Goal: Transaction & Acquisition: Purchase product/service

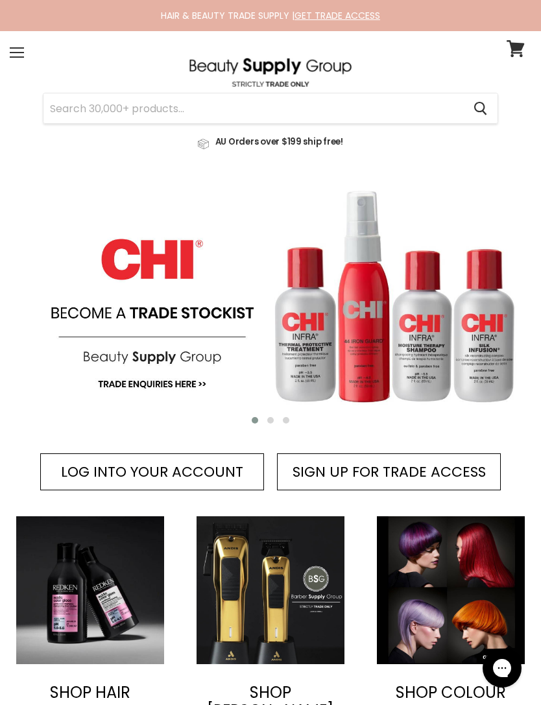
click at [223, 468] on span "LOG INTO YOUR ACCOUNT" at bounding box center [152, 472] width 182 height 20
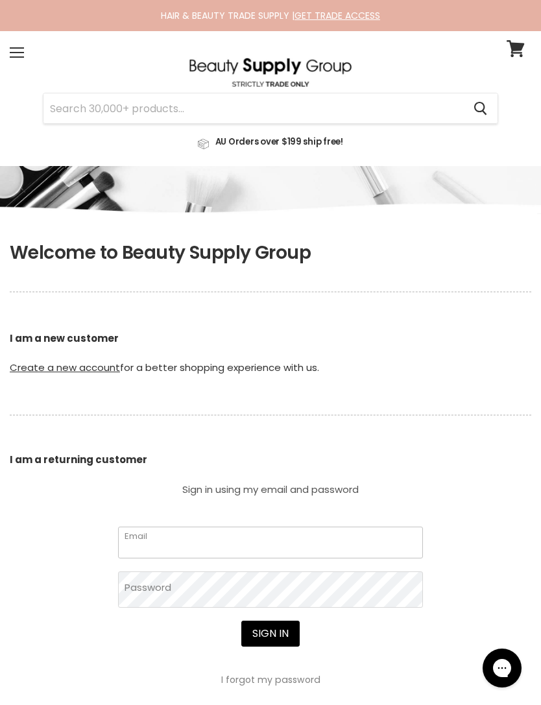
click at [322, 547] on input "Email" at bounding box center [270, 543] width 305 height 32
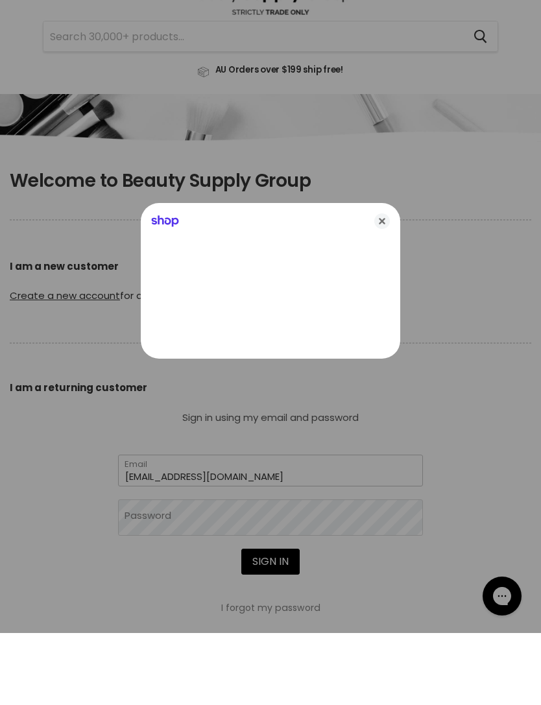
type input "[EMAIL_ADDRESS][DOMAIN_NAME]"
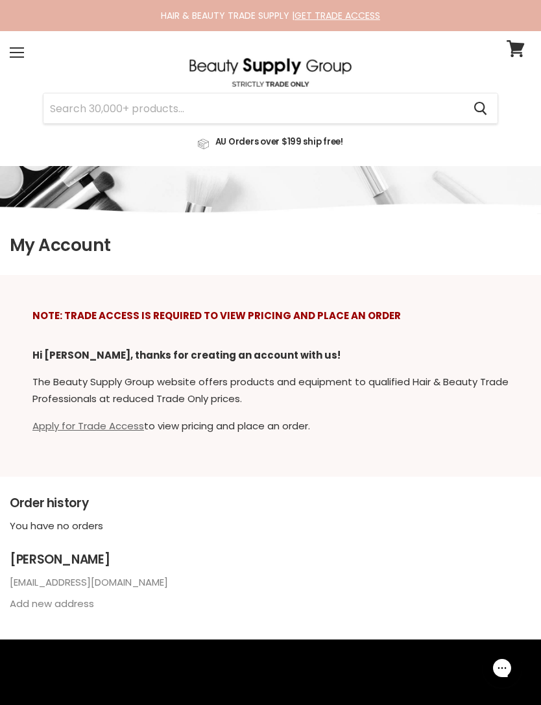
click at [86, 427] on link "Apply for Trade Access" at bounding box center [88, 426] width 112 height 14
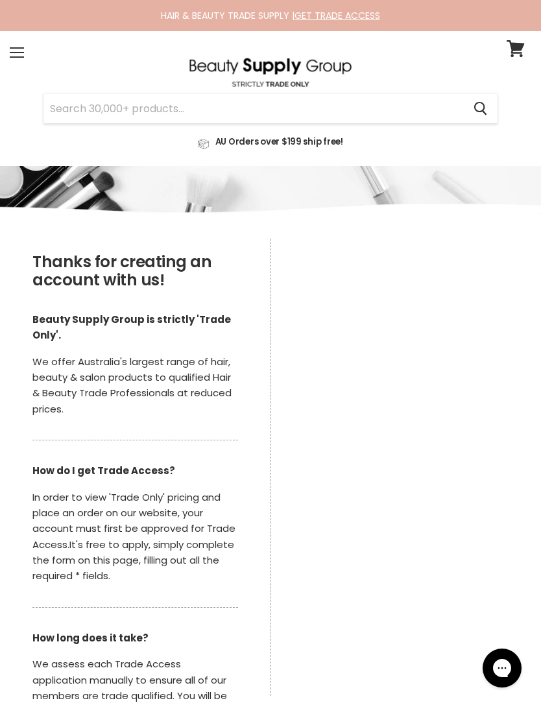
click at [10, 56] on div "Menu" at bounding box center [16, 53] width 27 height 30
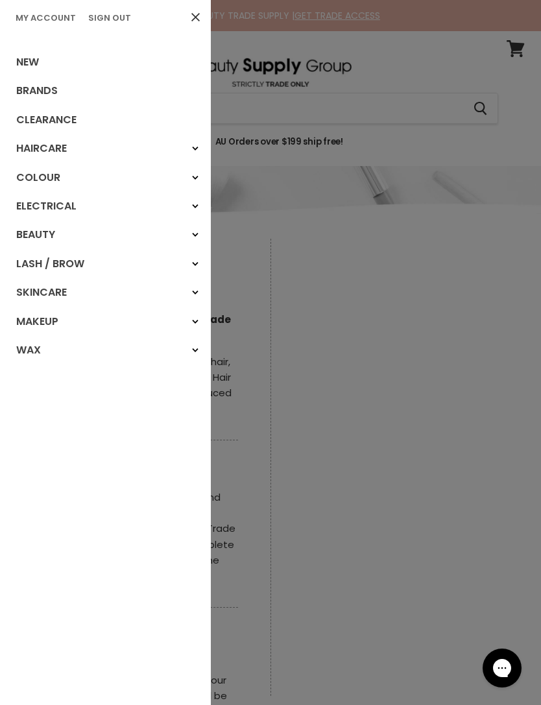
click at [193, 175] on icon "Main menu" at bounding box center [195, 177] width 6 height 5
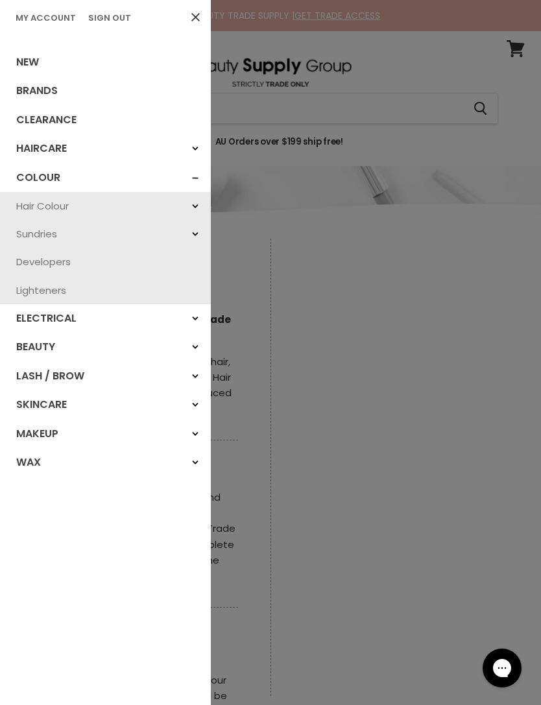
click at [196, 204] on icon "Main menu" at bounding box center [195, 206] width 6 height 5
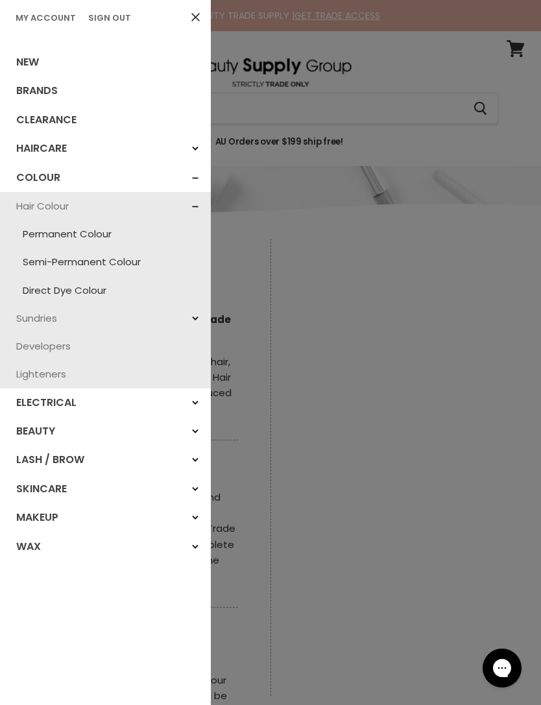
click at [85, 292] on link "Direct Dye Colour" at bounding box center [105, 290] width 198 height 28
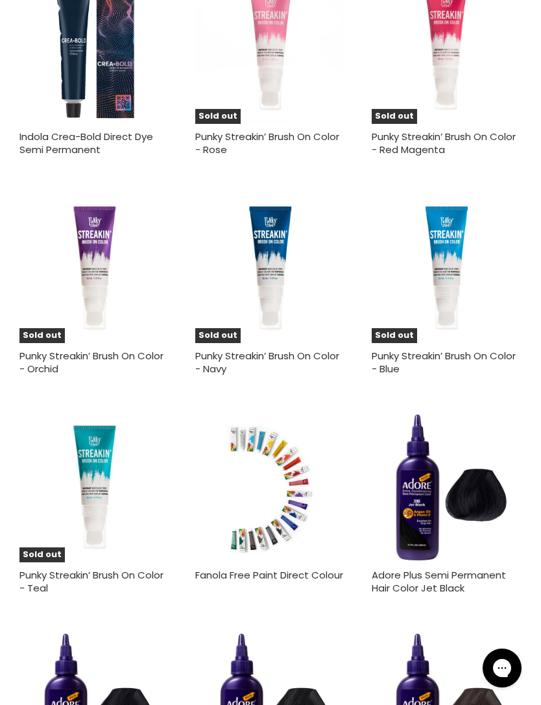
scroll to position [2512, 0]
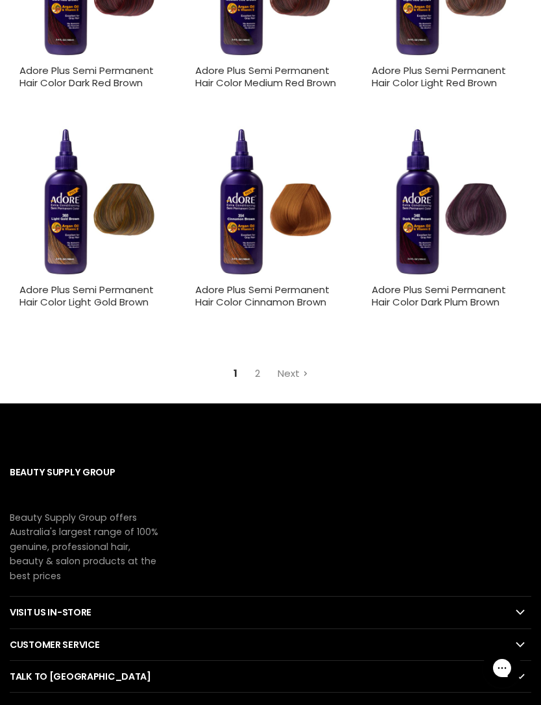
click at [293, 362] on link "Next" at bounding box center [292, 373] width 45 height 23
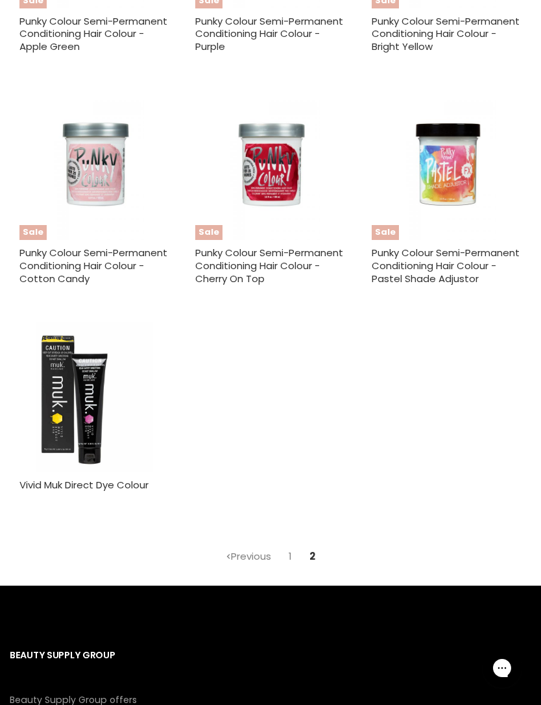
scroll to position [2029, 0]
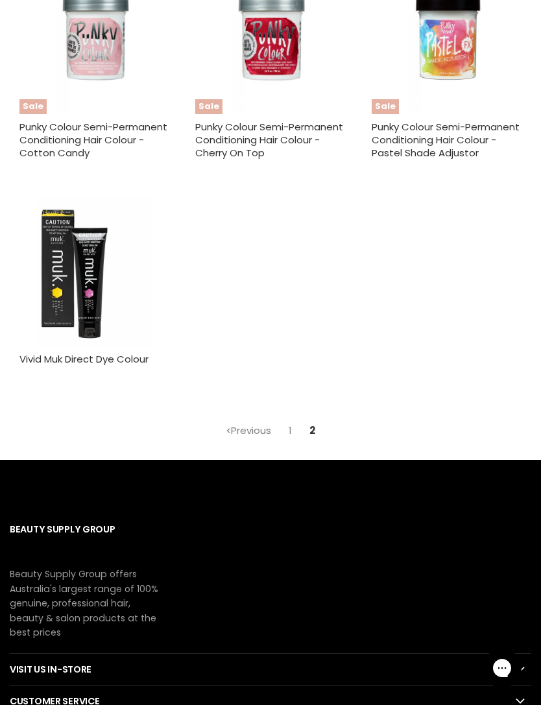
click at [289, 419] on link "1" at bounding box center [290, 430] width 18 height 23
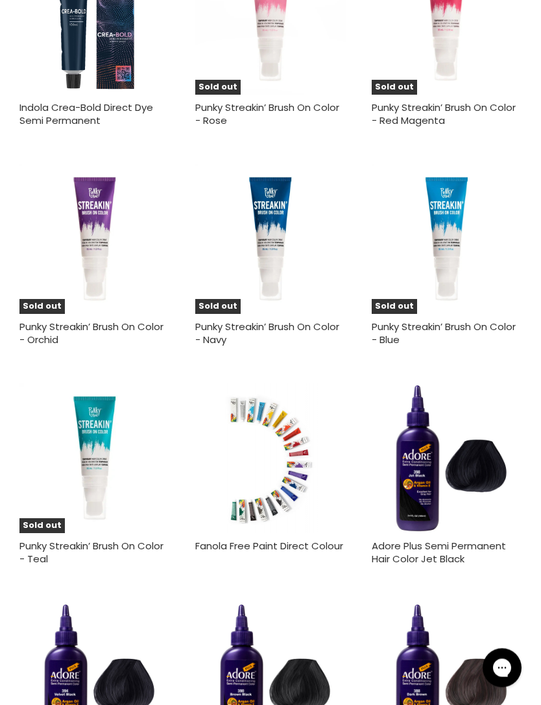
scroll to position [2539, 0]
